Goal: Navigation & Orientation: Find specific page/section

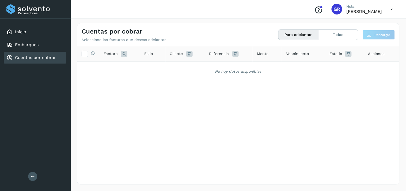
click at [46, 53] on div "Cuentas por cobrar" at bounding box center [35, 58] width 63 height 12
click at [41, 46] on div "Embarques" at bounding box center [35, 45] width 63 height 12
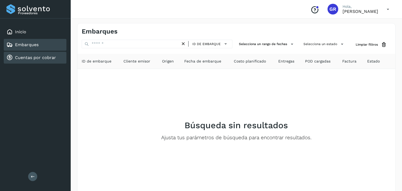
click at [39, 55] on link "Cuentas por cobrar" at bounding box center [35, 57] width 41 height 5
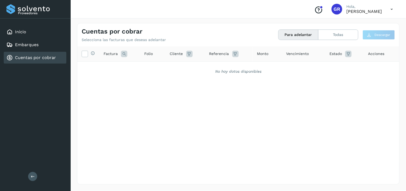
drag, startPoint x: 31, startPoint y: 44, endPoint x: 32, endPoint y: 55, distance: 10.8
click at [31, 44] on link "Embarques" at bounding box center [27, 44] width 24 height 5
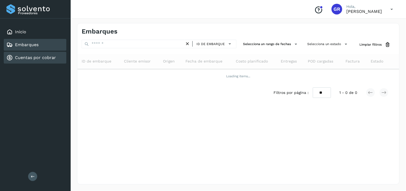
click at [33, 55] on link "Cuentas por cobrar" at bounding box center [35, 57] width 41 height 5
